Goal: Task Accomplishment & Management: Complete application form

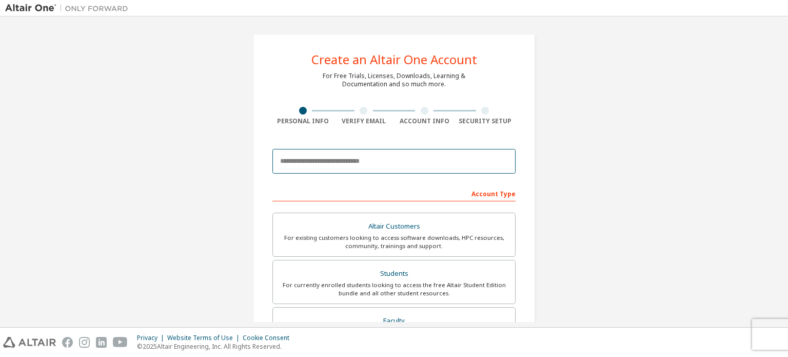
click at [359, 165] on input "email" at bounding box center [393, 161] width 243 height 25
type input "**********"
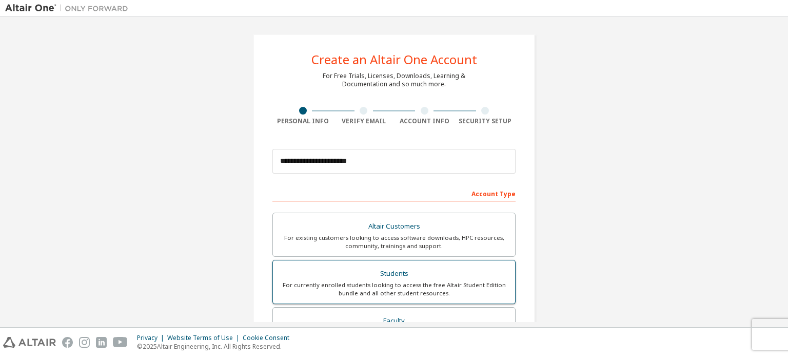
click at [464, 270] on div "Students" at bounding box center [394, 273] width 230 height 14
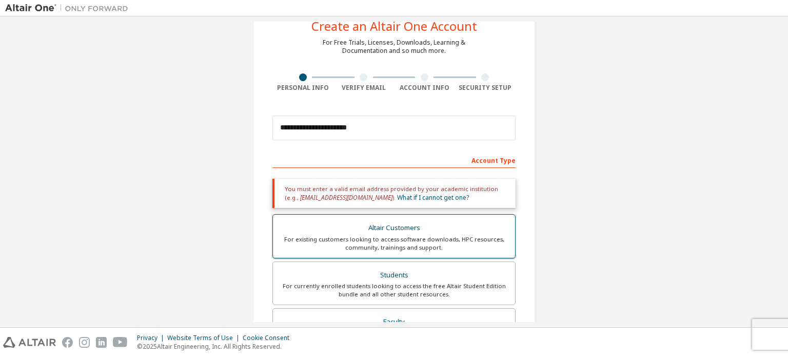
scroll to position [51, 0]
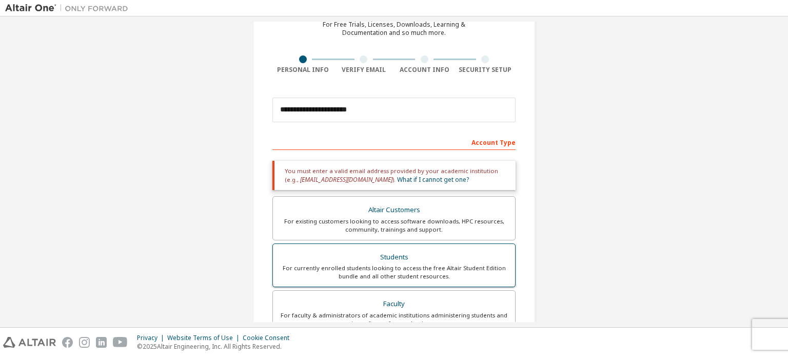
click at [419, 272] on div "For currently enrolled students looking to access the free Altair Student Editi…" at bounding box center [394, 272] width 230 height 16
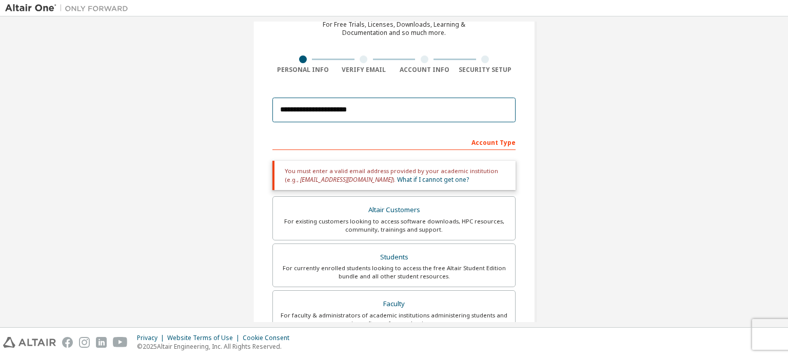
click at [405, 113] on input "**********" at bounding box center [393, 109] width 243 height 25
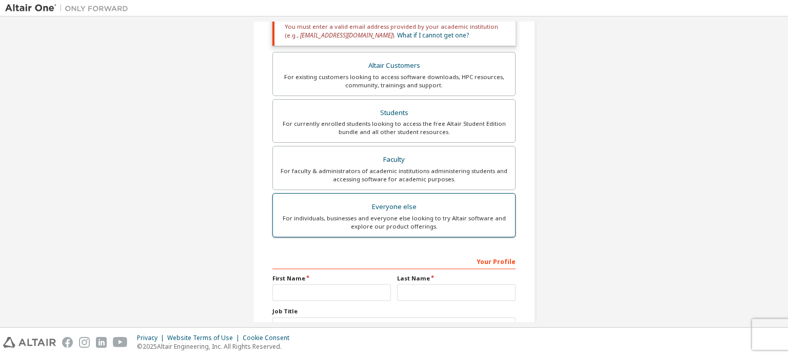
scroll to position [257, 0]
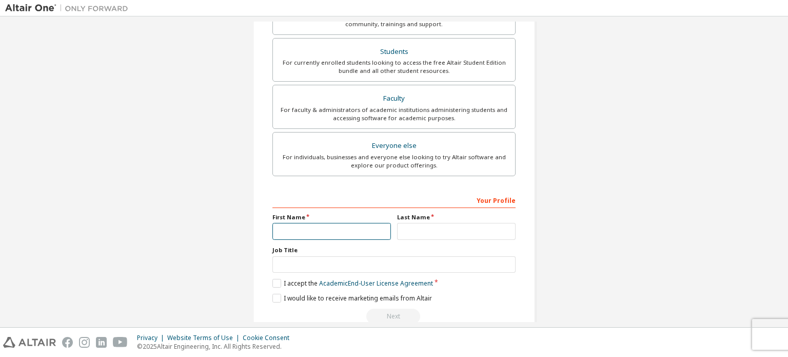
click at [370, 233] on input "text" at bounding box center [331, 231] width 119 height 17
type input "*********"
click at [427, 230] on input "text" at bounding box center [456, 231] width 119 height 17
type input "*********"
click at [341, 262] on input "text" at bounding box center [393, 264] width 243 height 17
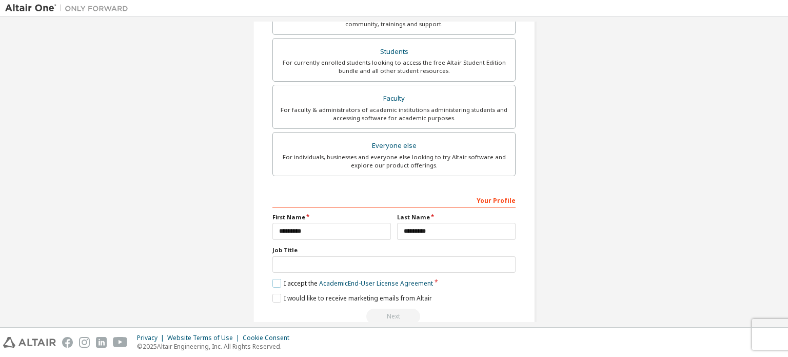
click at [275, 280] on label "I accept the Academic End-User License Agreement" at bounding box center [352, 283] width 161 height 9
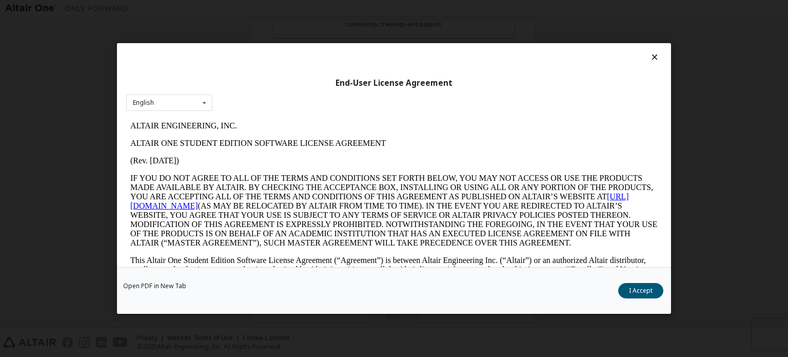
scroll to position [0, 0]
click at [633, 285] on button "I Accept" at bounding box center [640, 290] width 45 height 15
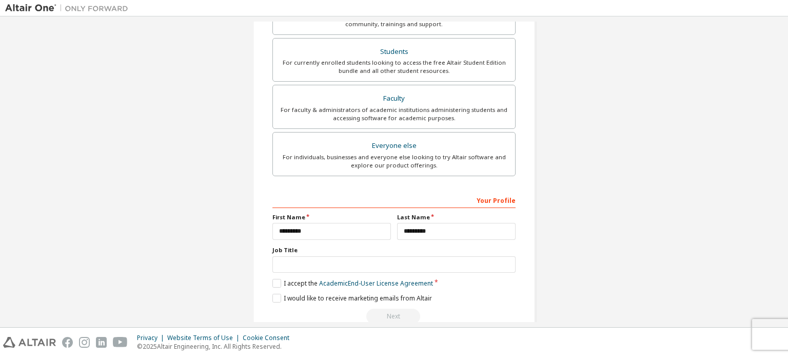
scroll to position [276, 0]
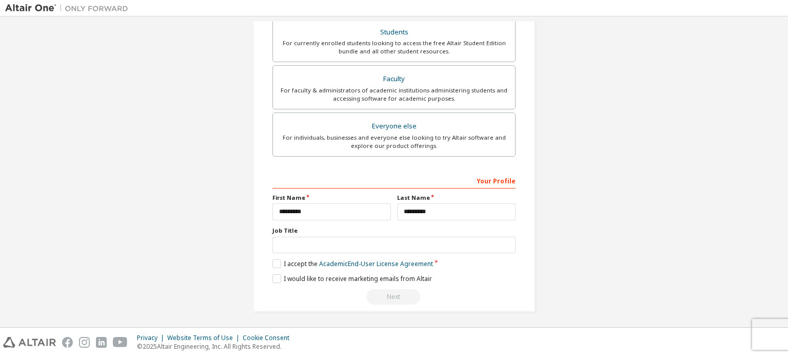
click at [396, 295] on div "Next" at bounding box center [393, 296] width 243 height 15
drag, startPoint x: 274, startPoint y: 275, endPoint x: 286, endPoint y: 275, distance: 11.8
click at [275, 275] on label "I would like to receive marketing emails from Altair" at bounding box center [352, 278] width 160 height 9
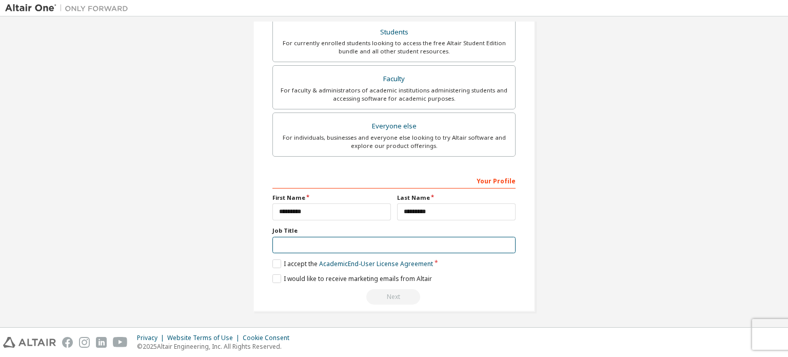
click at [338, 242] on input "text" at bounding box center [393, 245] width 243 height 17
type input "*******"
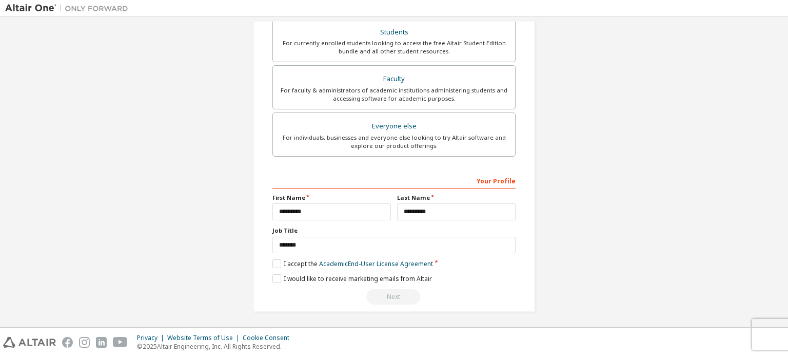
click at [417, 172] on div "Your Profile" at bounding box center [393, 180] width 243 height 16
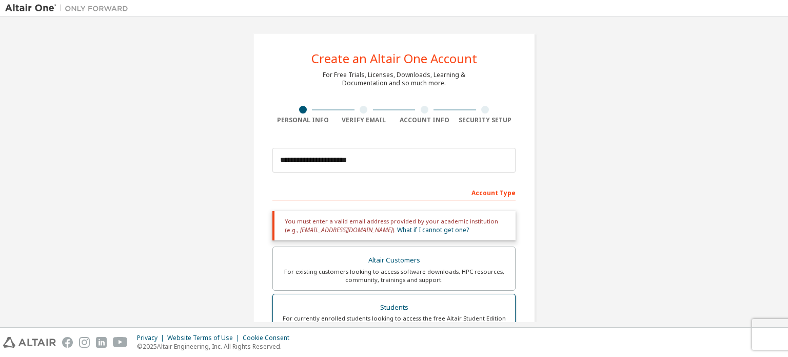
scroll to position [0, 0]
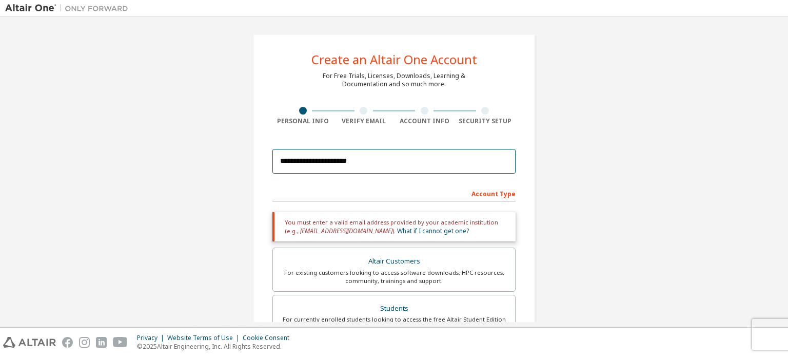
click at [391, 162] on input "**********" at bounding box center [393, 161] width 243 height 25
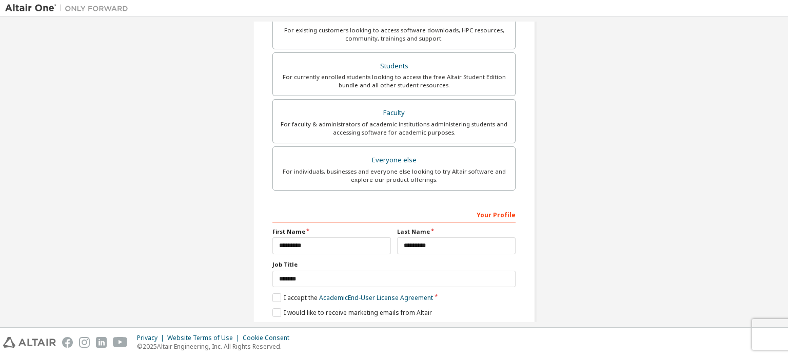
scroll to position [276, 0]
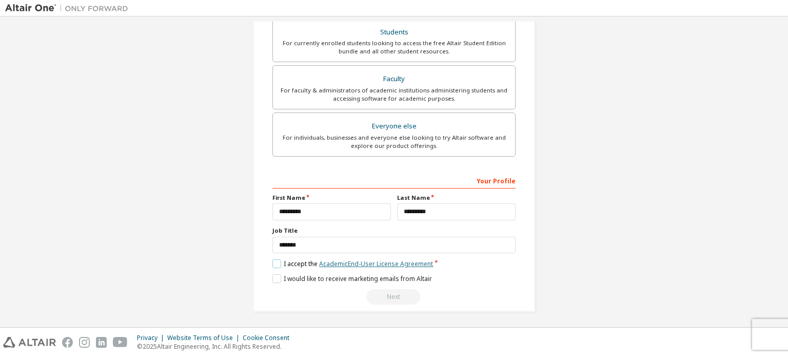
click at [406, 262] on link "Academic End-User License Agreement" at bounding box center [376, 263] width 114 height 9
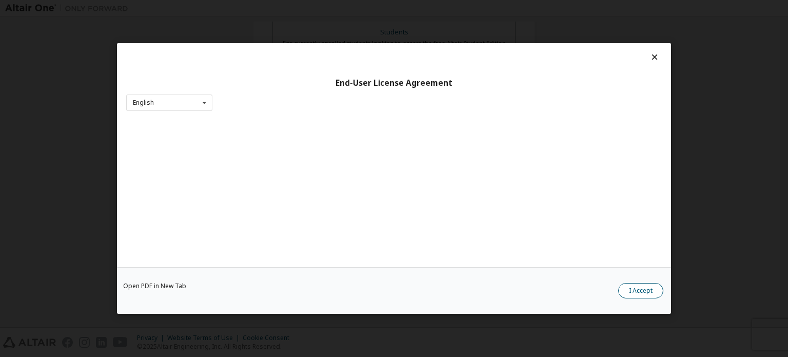
click at [642, 287] on button "I Accept" at bounding box center [640, 290] width 45 height 15
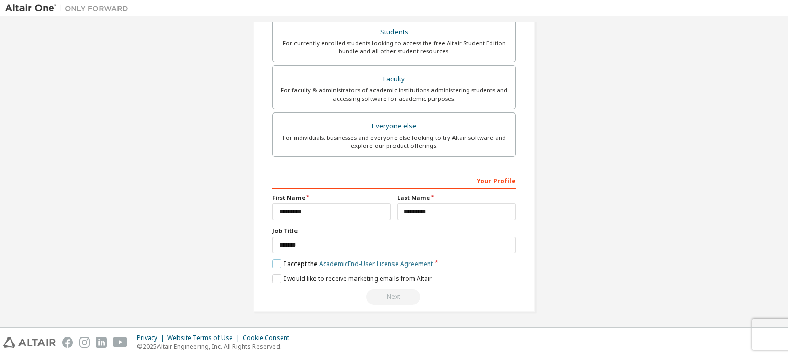
click at [400, 260] on link "Academic End-User License Agreement" at bounding box center [376, 263] width 114 height 9
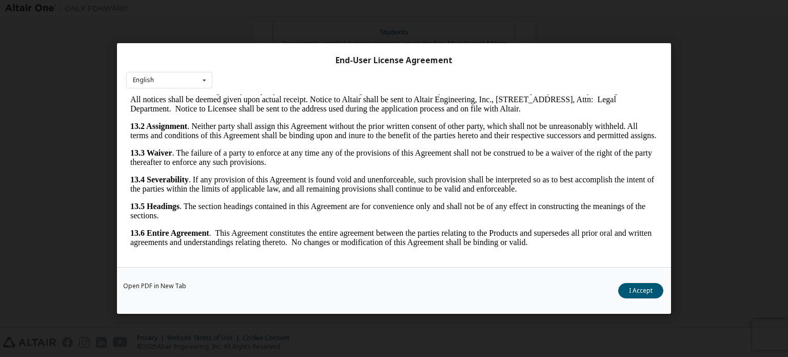
scroll to position [1722, 0]
click at [630, 288] on button "I Accept" at bounding box center [640, 290] width 45 height 15
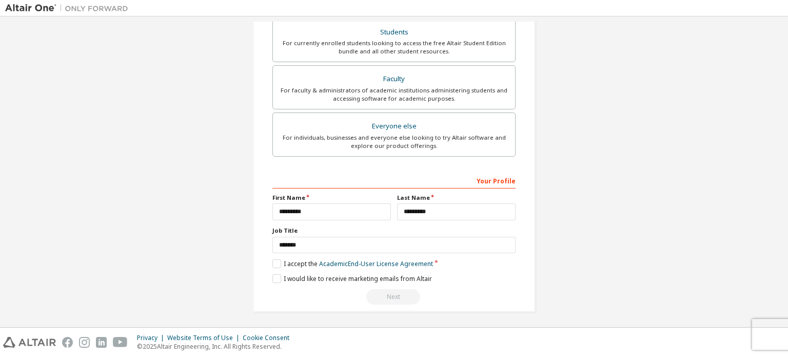
click at [386, 296] on div "Next" at bounding box center [393, 296] width 243 height 15
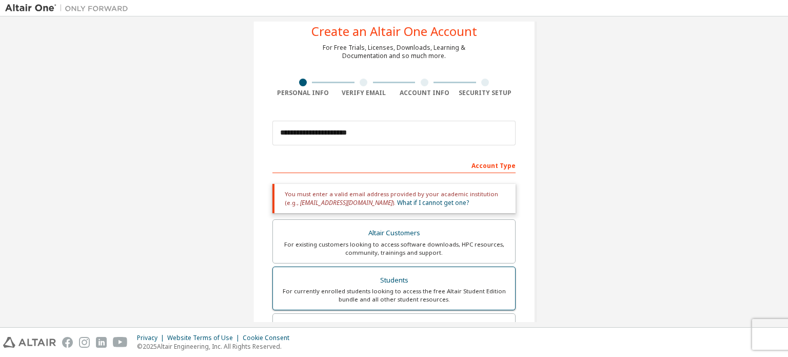
scroll to position [103, 0]
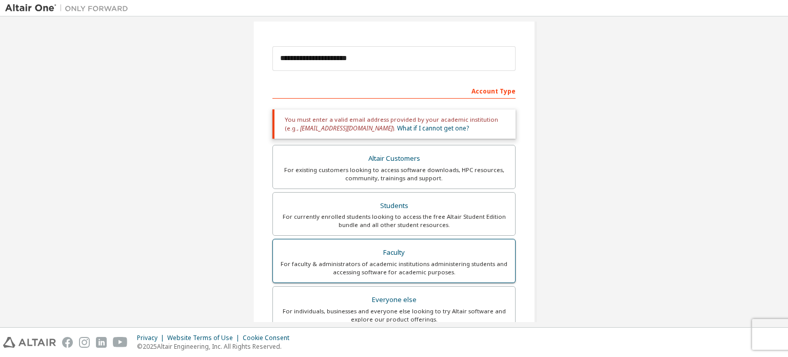
click at [393, 250] on div "Faculty" at bounding box center [394, 252] width 230 height 14
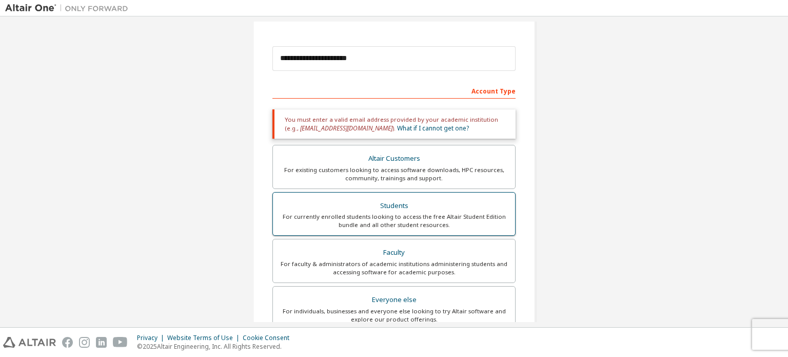
click at [391, 222] on div "For currently enrolled students looking to access the free Altair Student Editi…" at bounding box center [394, 220] width 230 height 16
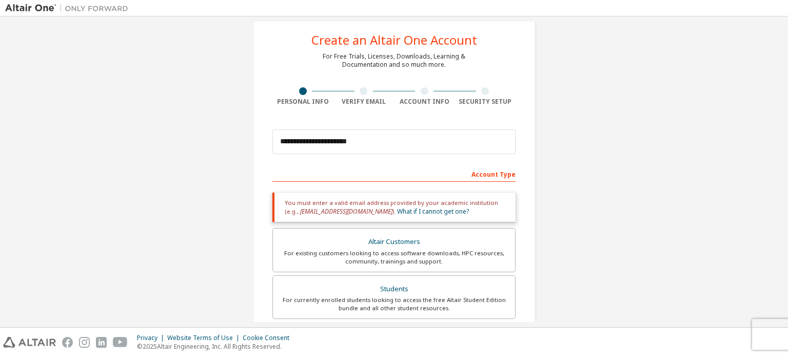
scroll to position [0, 0]
